Goal: Find specific page/section: Find specific page/section

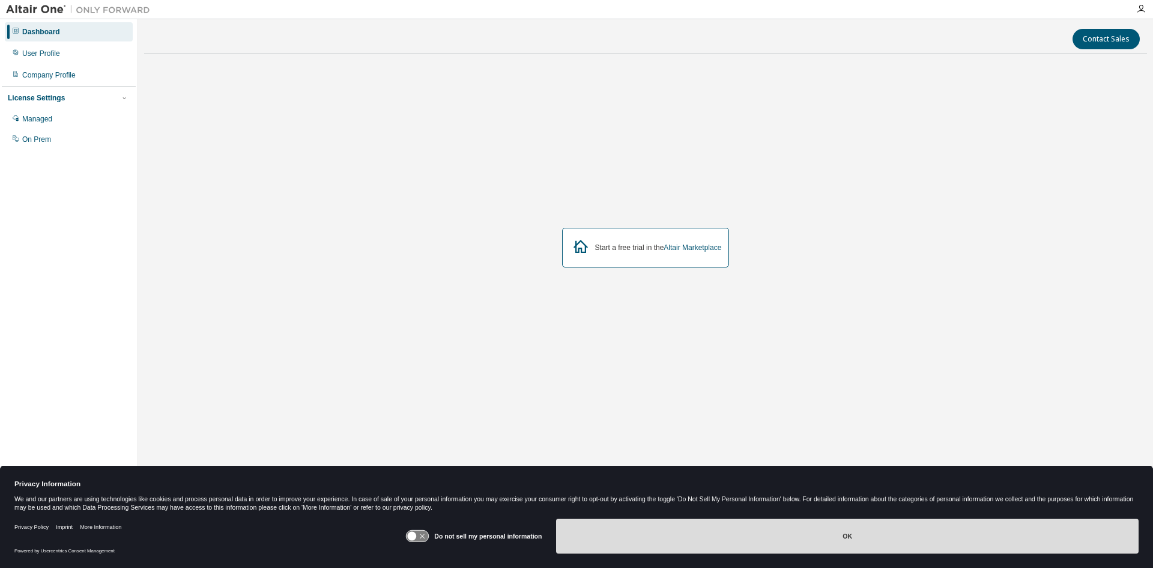
click at [787, 531] on button "OK" at bounding box center [847, 535] width 583 height 35
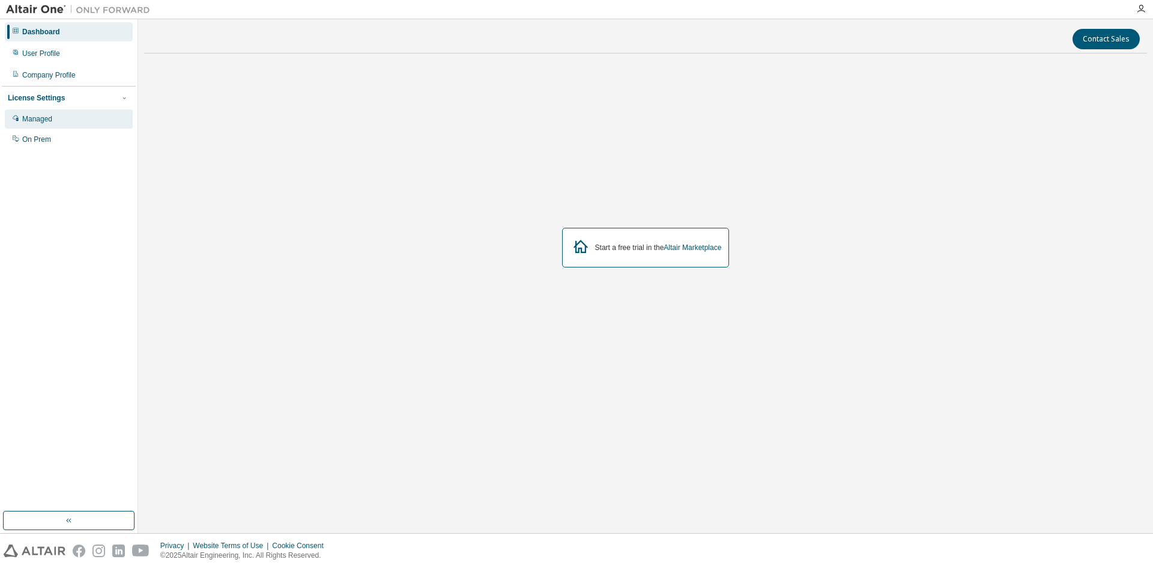
click at [76, 120] on div "Managed" at bounding box center [69, 118] width 128 height 19
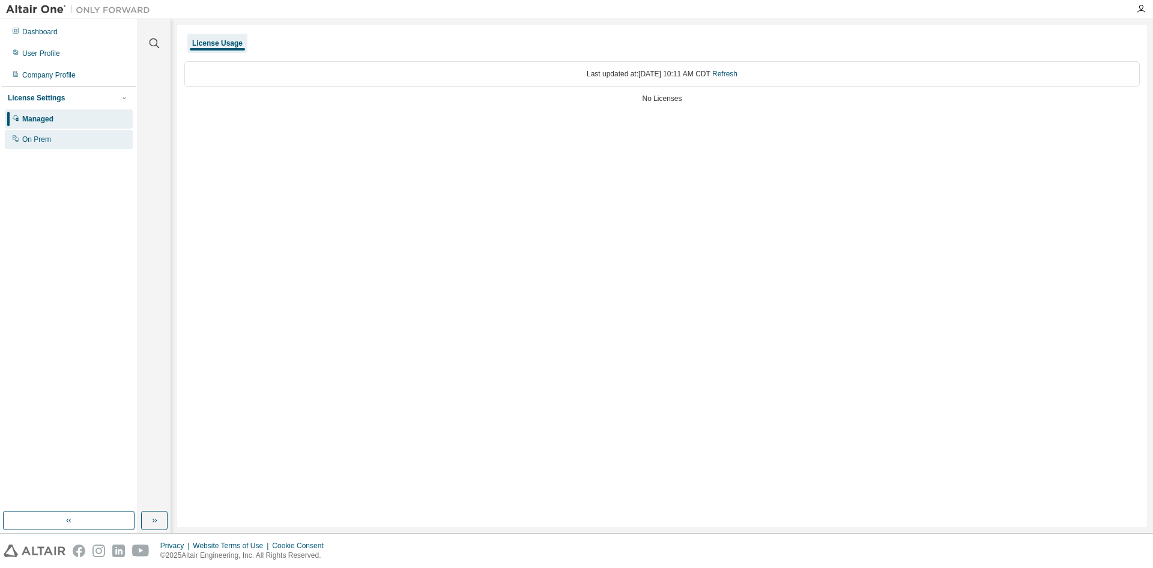
click at [79, 141] on div "On Prem" at bounding box center [69, 139] width 128 height 19
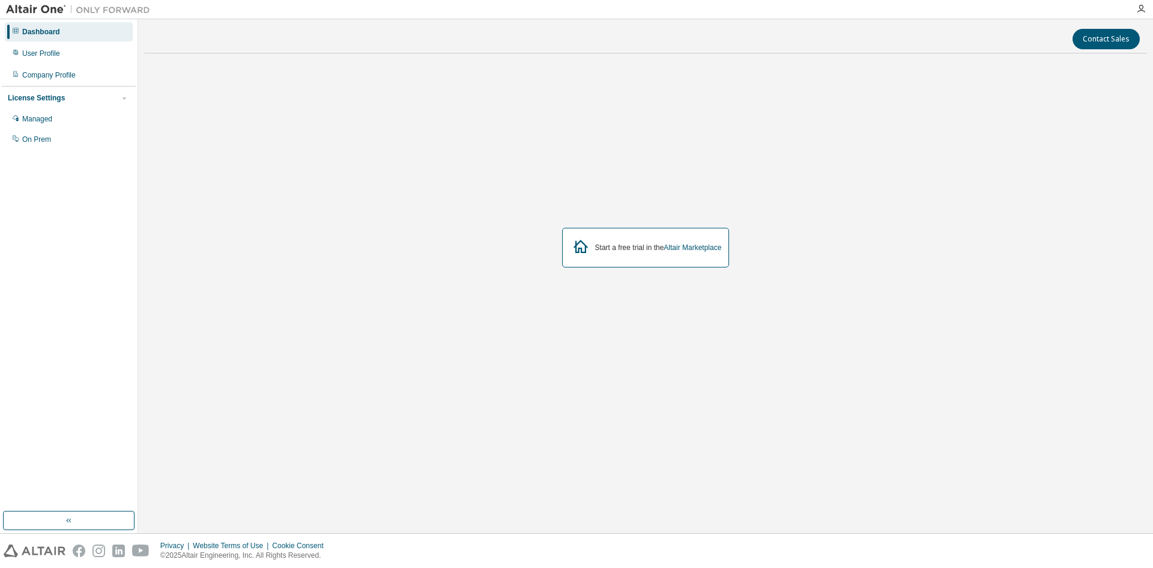
click at [29, 11] on img at bounding box center [81, 10] width 150 height 12
click at [5, 5] on div at bounding box center [78, 9] width 156 height 19
